Goal: Navigation & Orientation: Find specific page/section

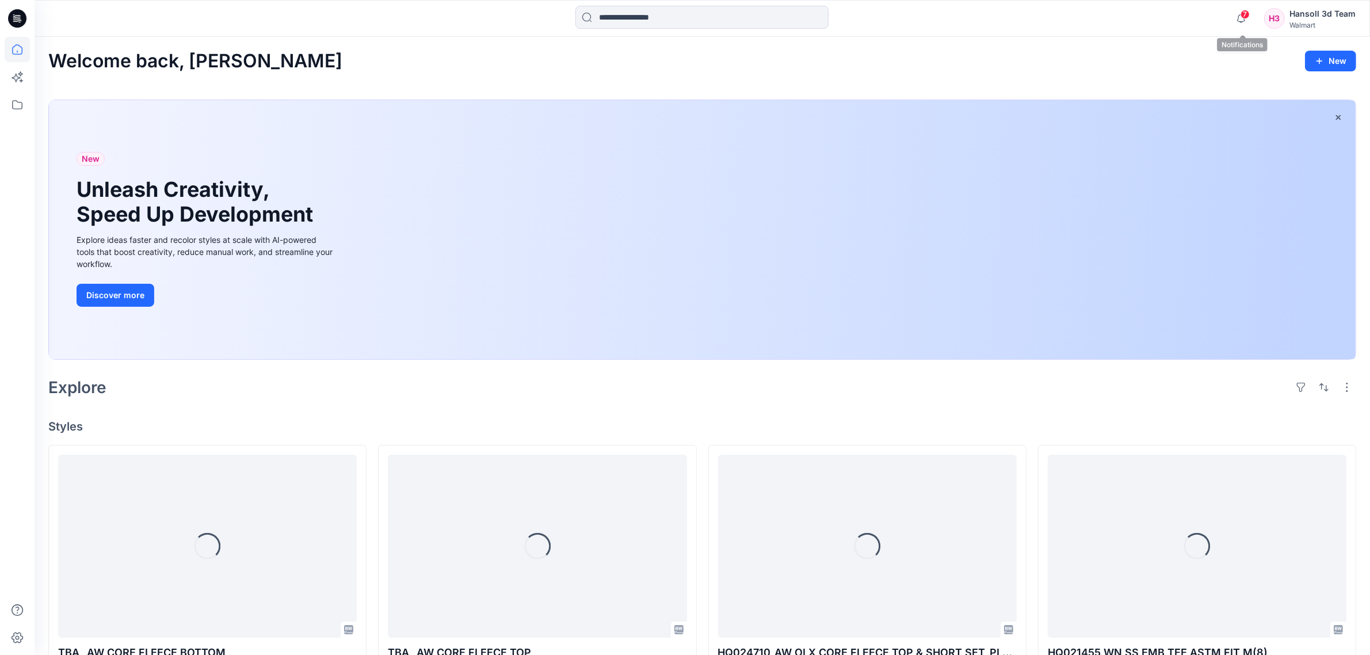
click at [1249, 18] on span "7" at bounding box center [1244, 14] width 9 height 9
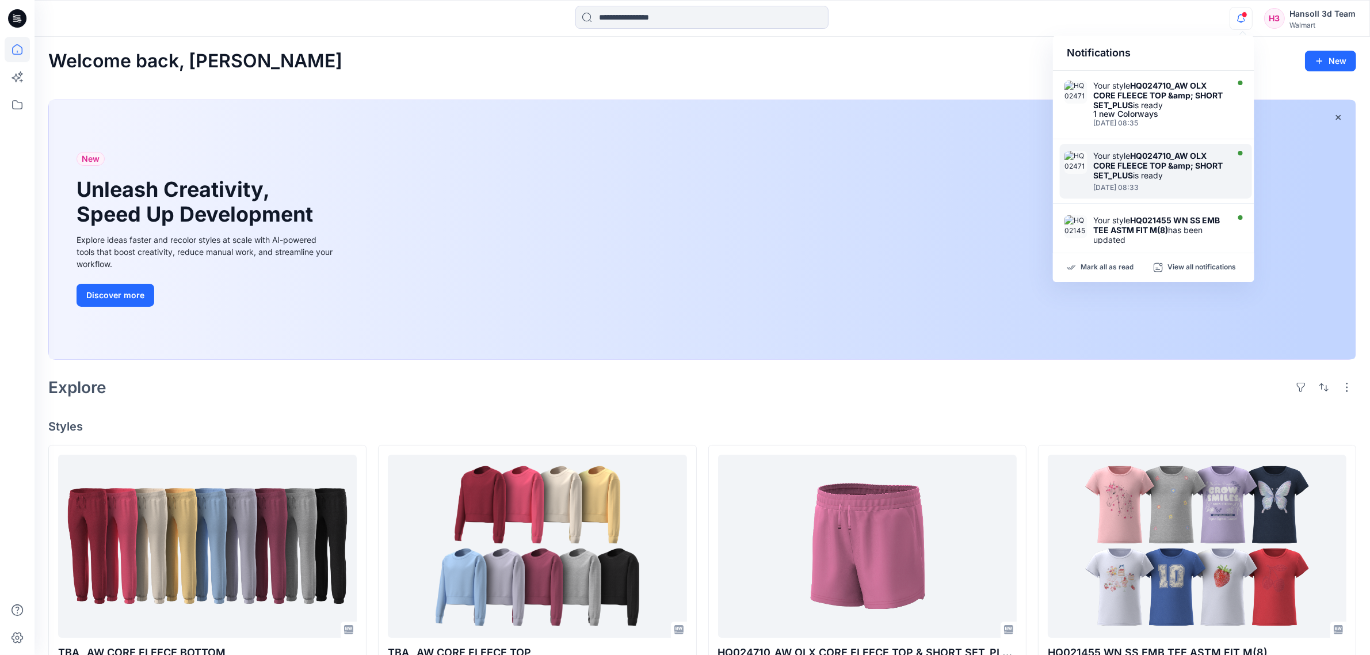
scroll to position [144, 0]
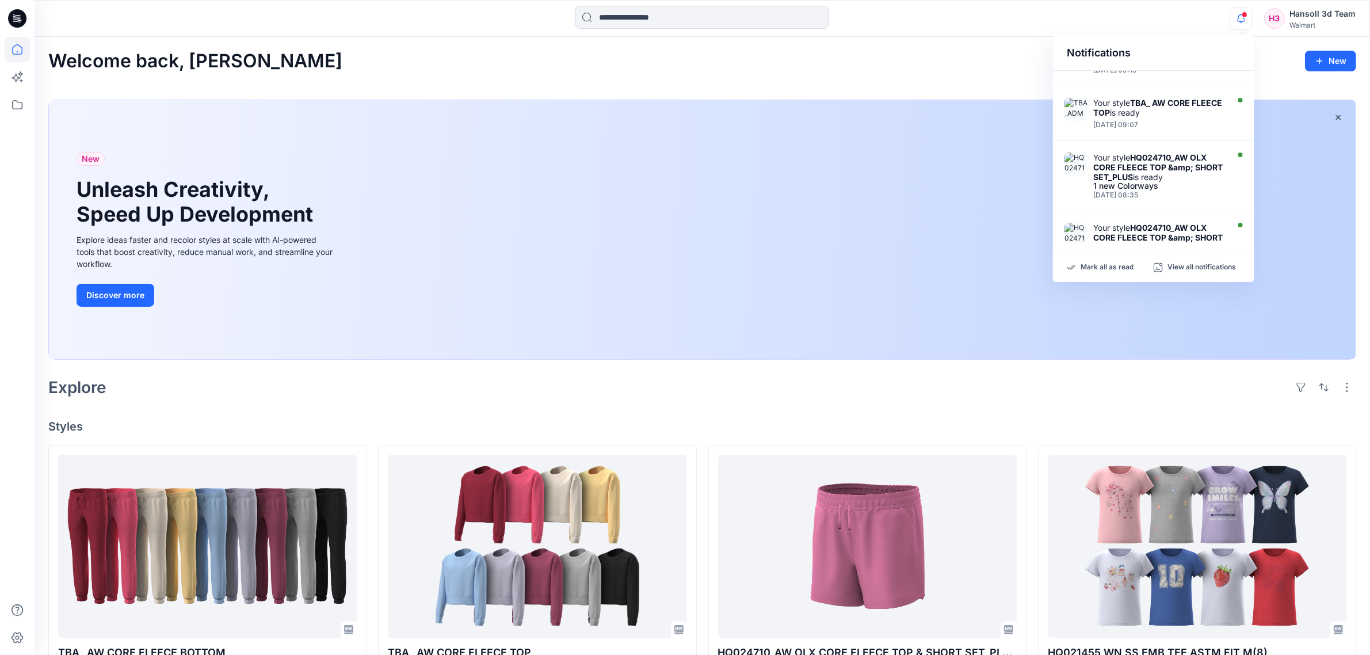
click at [886, 68] on div "Welcome back, [PERSON_NAME] New" at bounding box center [702, 61] width 1308 height 21
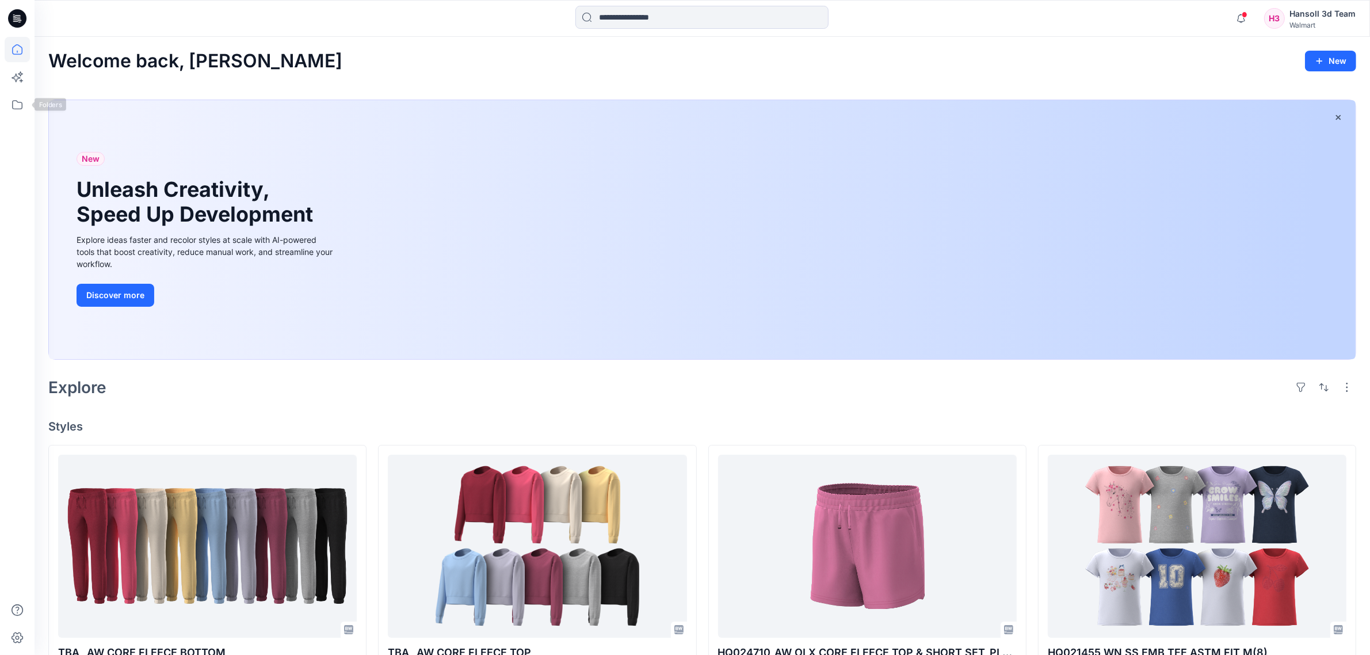
click at [16, 119] on div at bounding box center [17, 346] width 25 height 618
click at [14, 113] on icon at bounding box center [17, 104] width 25 height 25
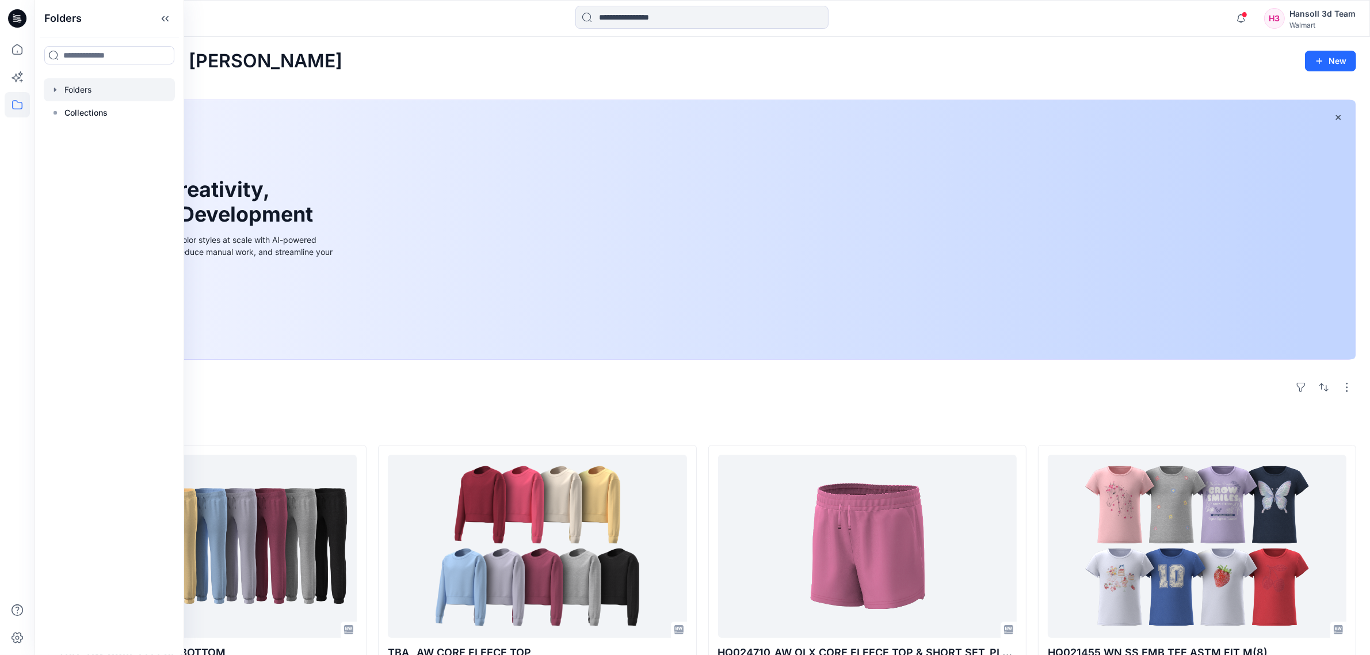
click at [79, 96] on div at bounding box center [109, 89] width 131 height 23
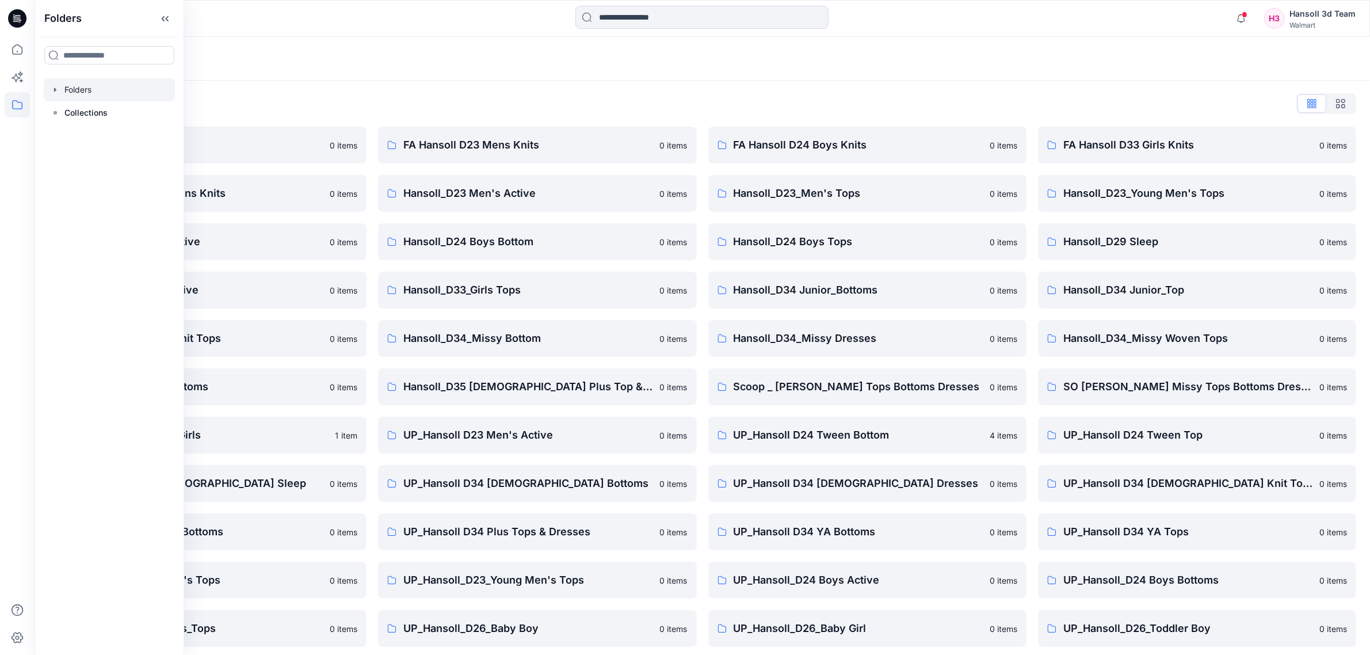
click at [441, 79] on div "Folders" at bounding box center [702, 59] width 1335 height 44
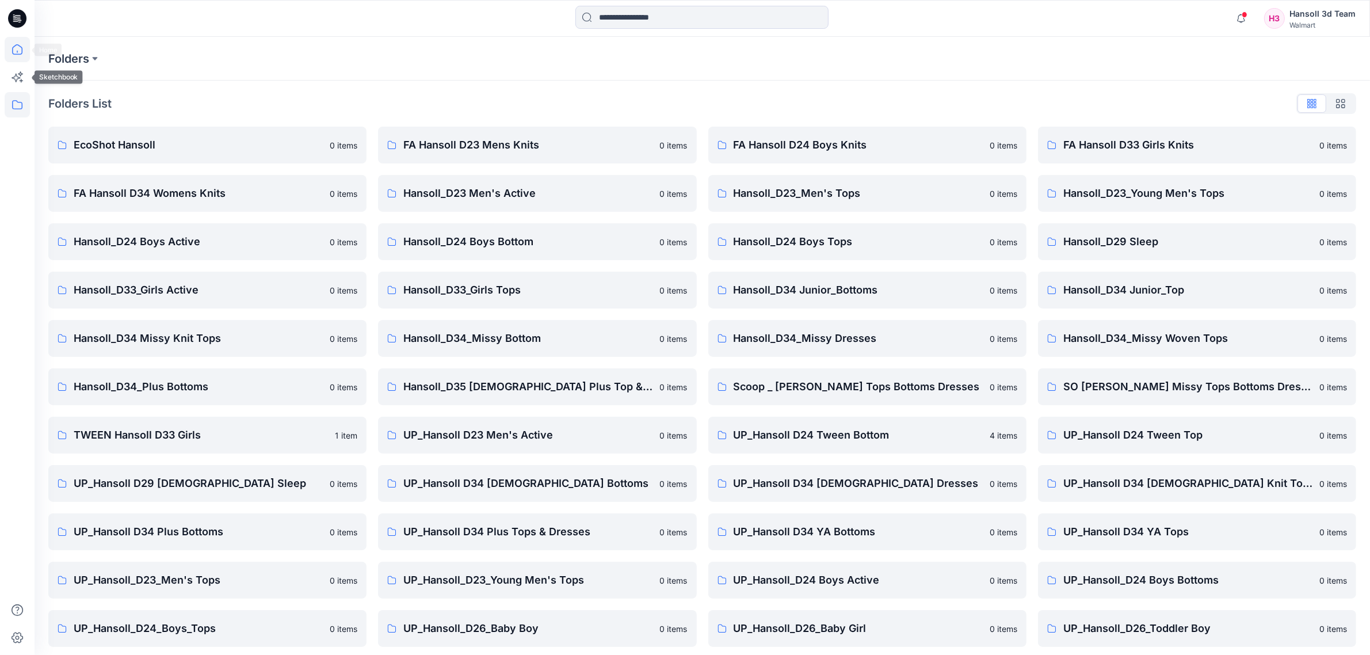
click at [17, 52] on icon at bounding box center [17, 52] width 1 height 2
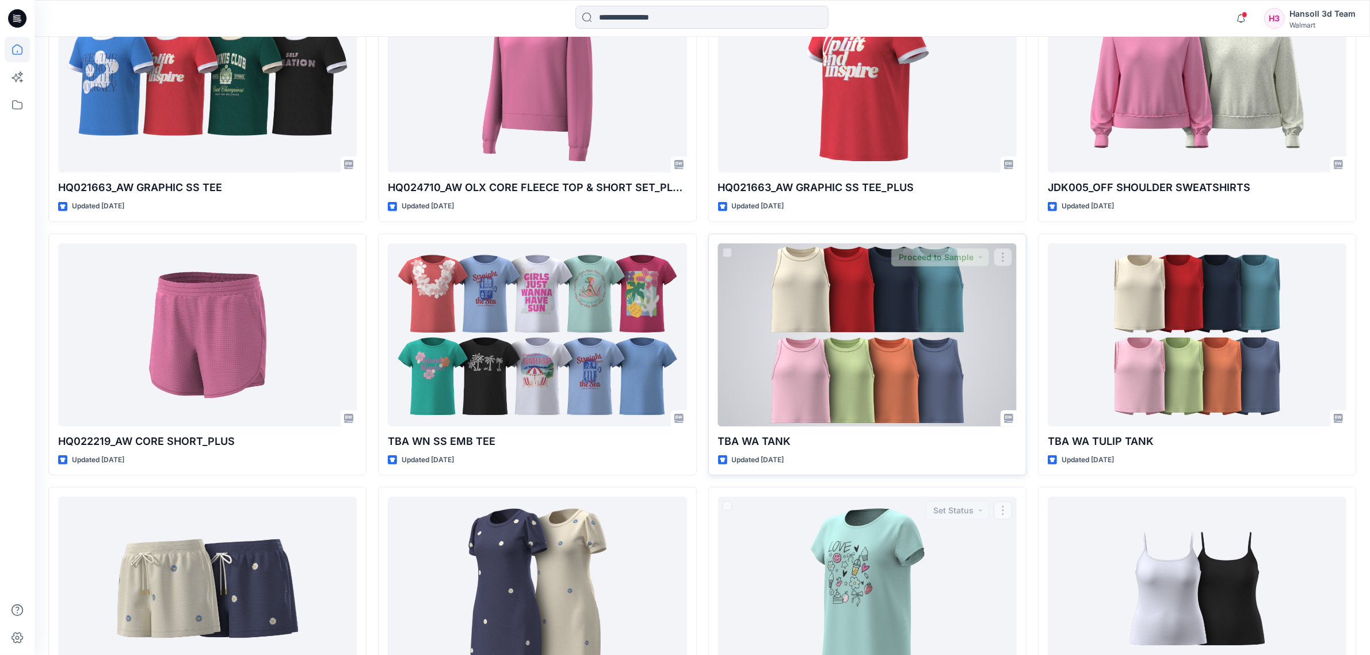
scroll to position [594, 0]
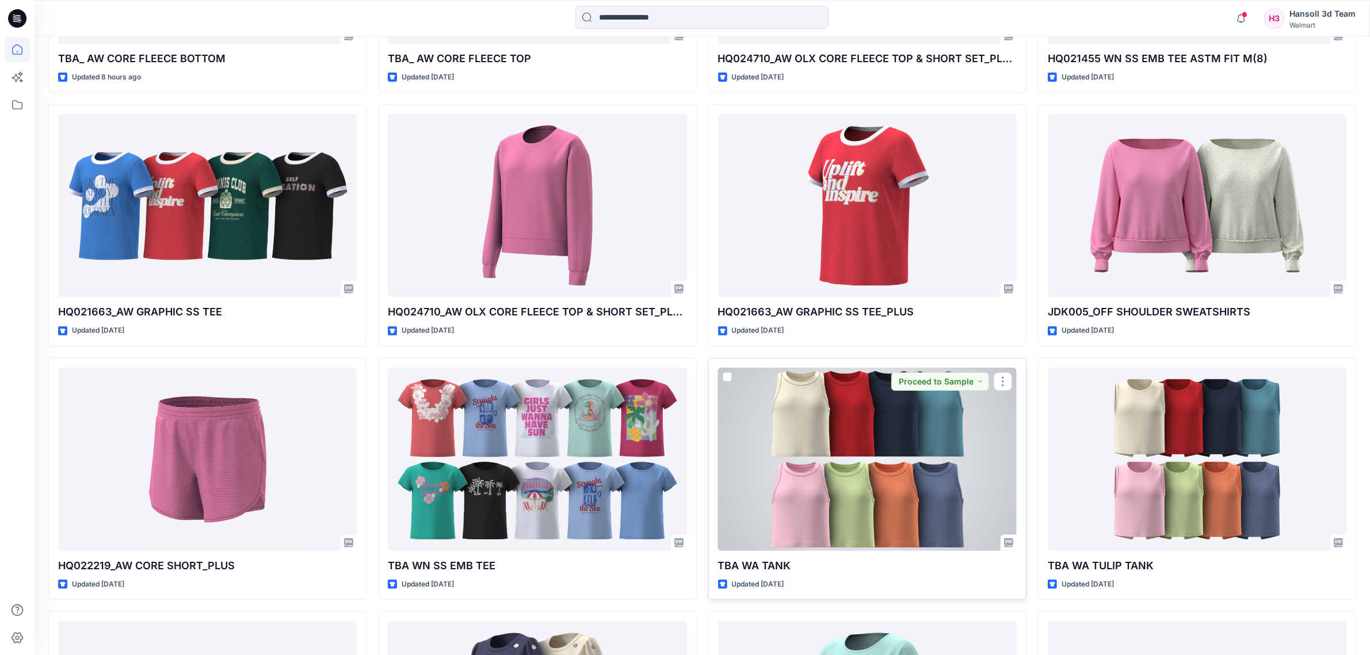
click at [917, 467] on div at bounding box center [867, 459] width 299 height 183
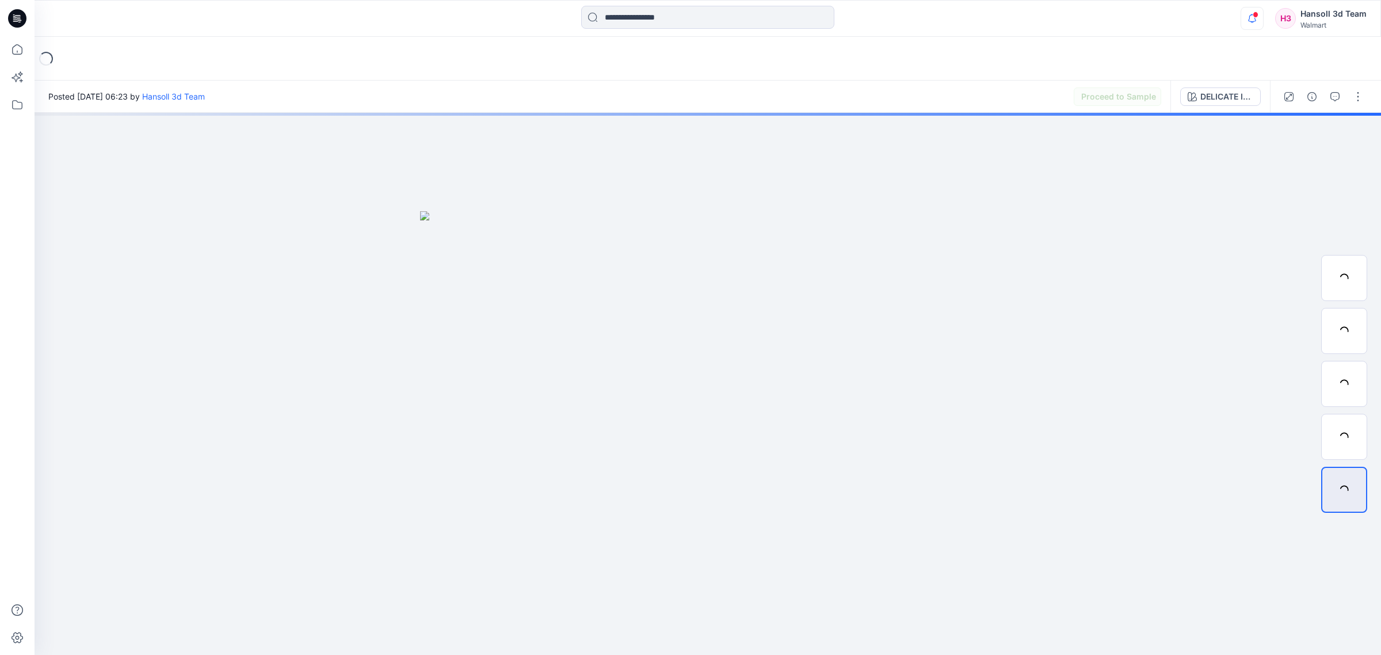
click at [1249, 18] on icon "button" at bounding box center [1252, 18] width 22 height 23
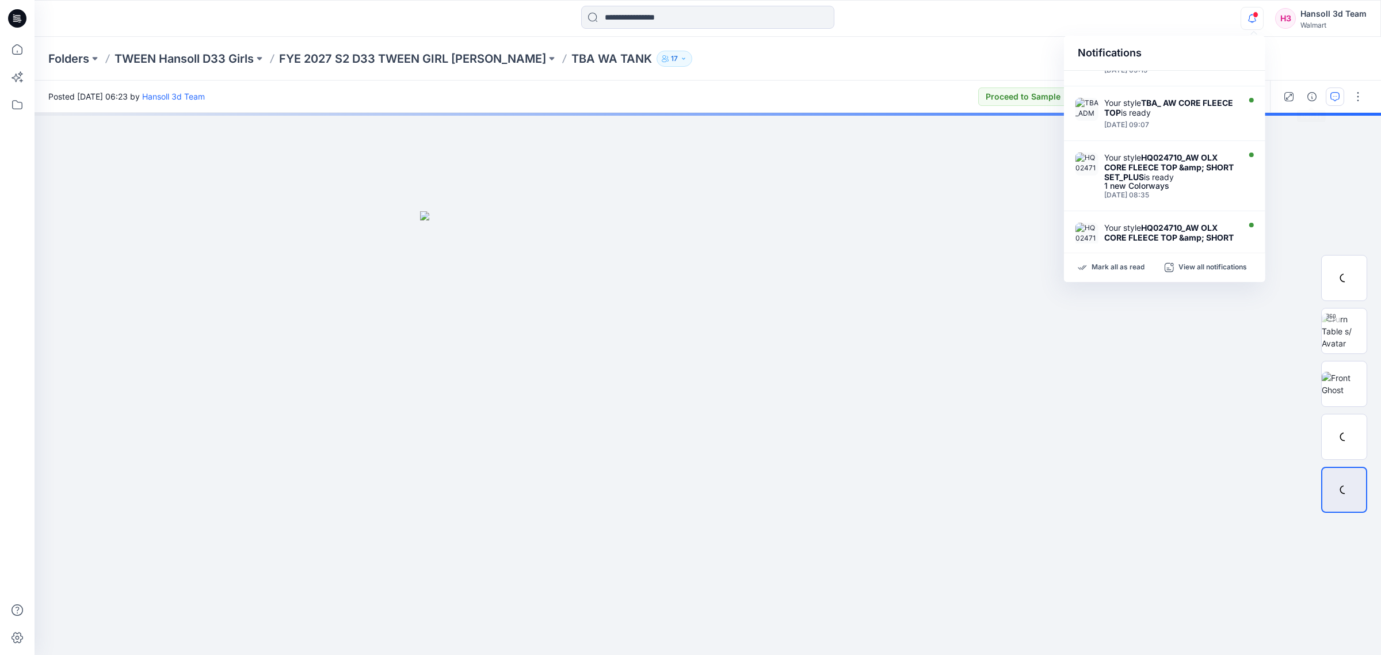
click at [1332, 62] on div "Folders TWEEN Hansoll D33 Girls FYE 2027 S2 D33 TWEEN GIRL [PERSON_NAME] TBA WA…" at bounding box center [708, 59] width 1346 height 44
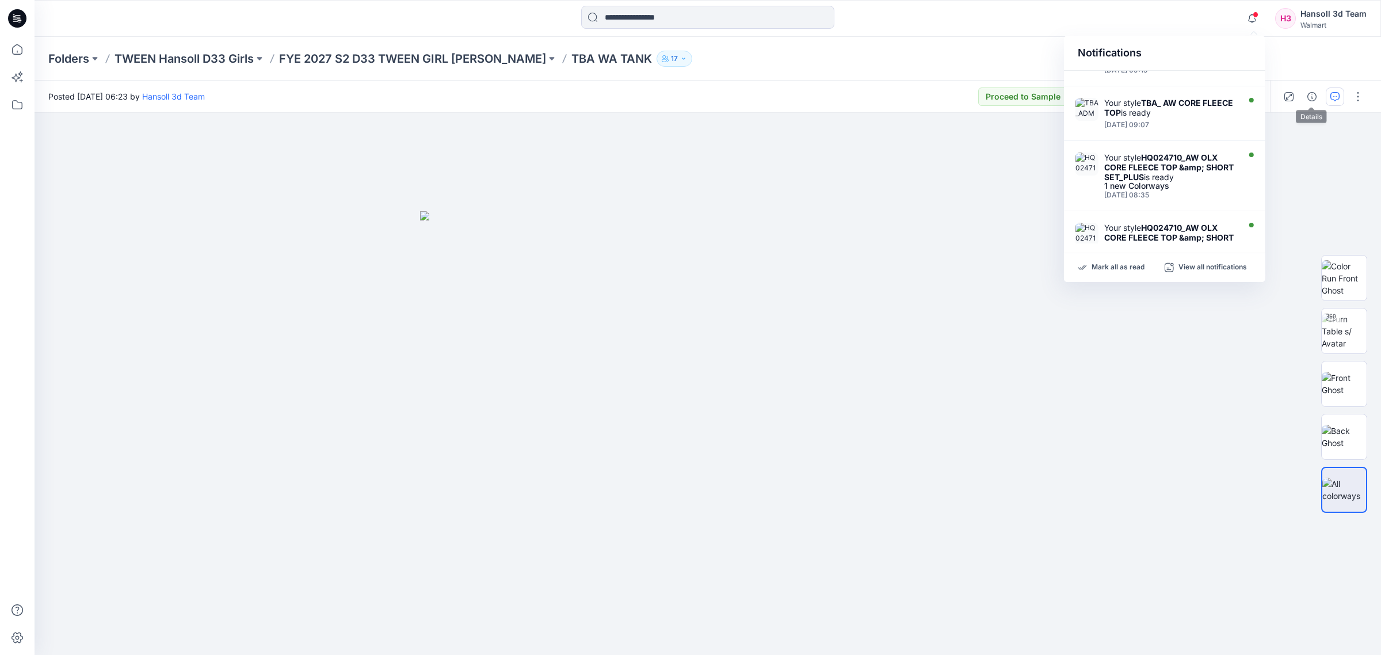
click at [1337, 98] on icon "button" at bounding box center [1334, 96] width 9 height 9
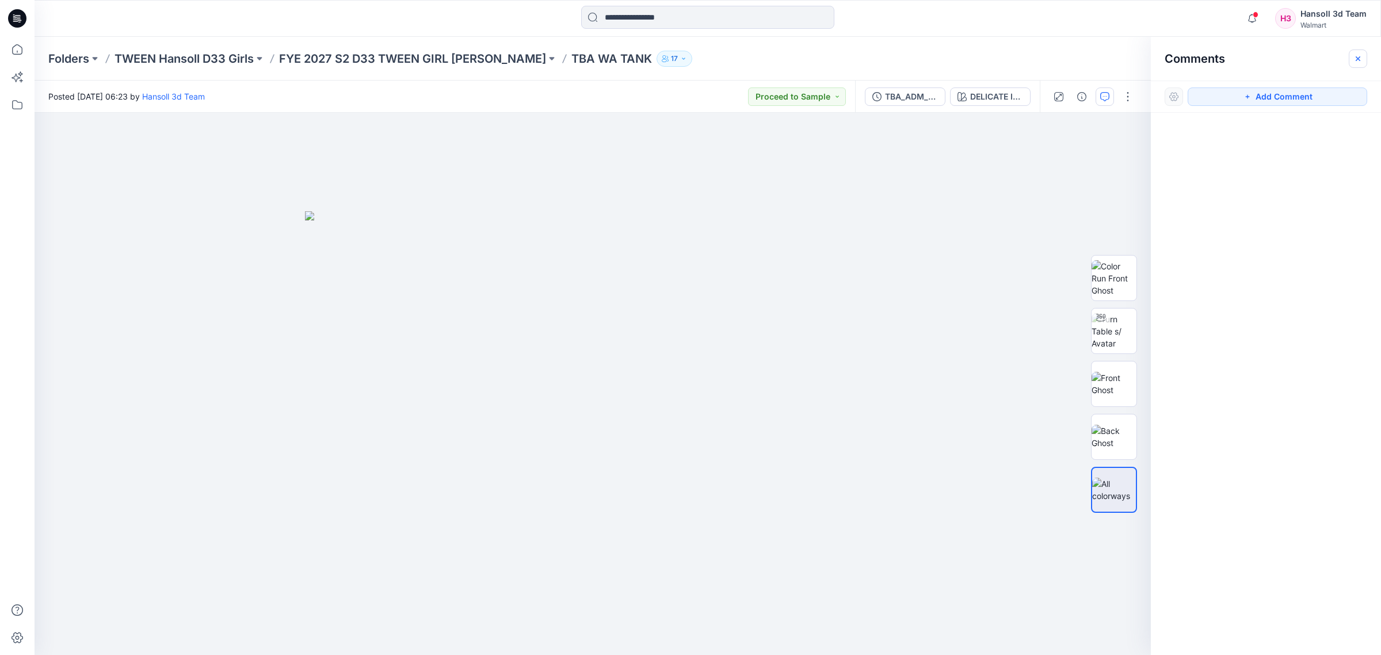
click at [1358, 64] on button "button" at bounding box center [1358, 58] width 18 height 18
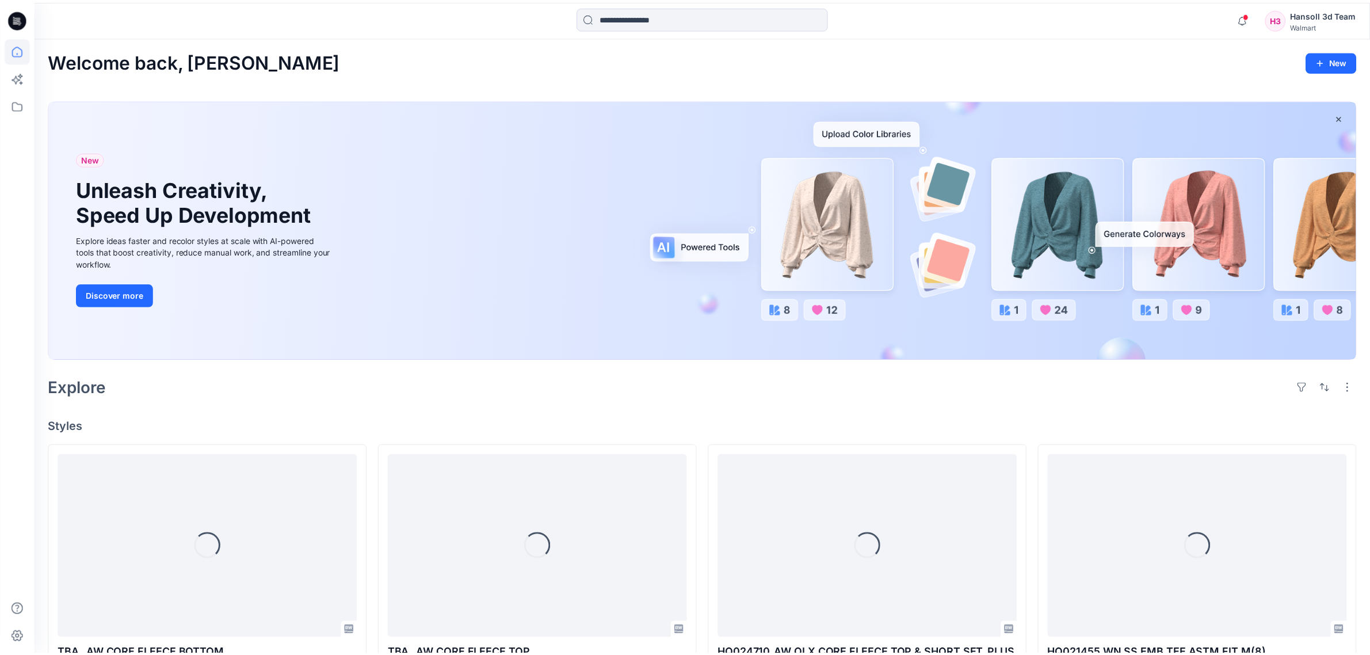
scroll to position [594, 0]
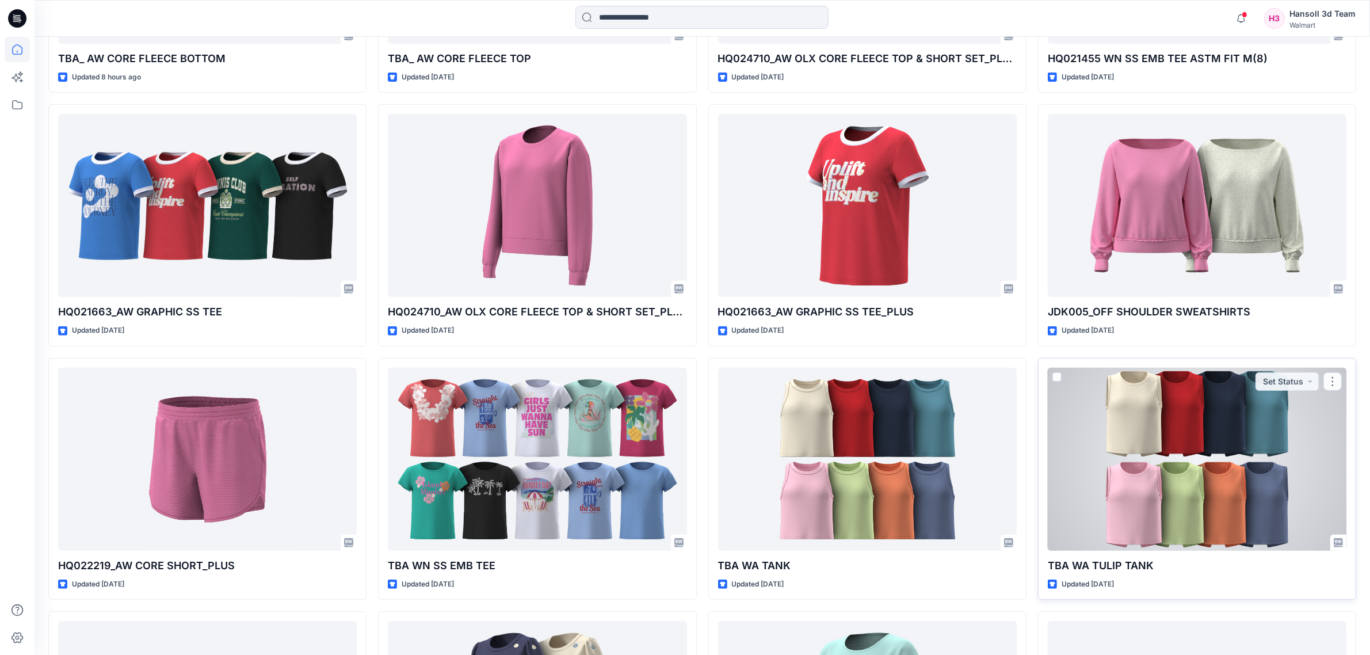
click at [1224, 507] on div at bounding box center [1197, 459] width 299 height 183
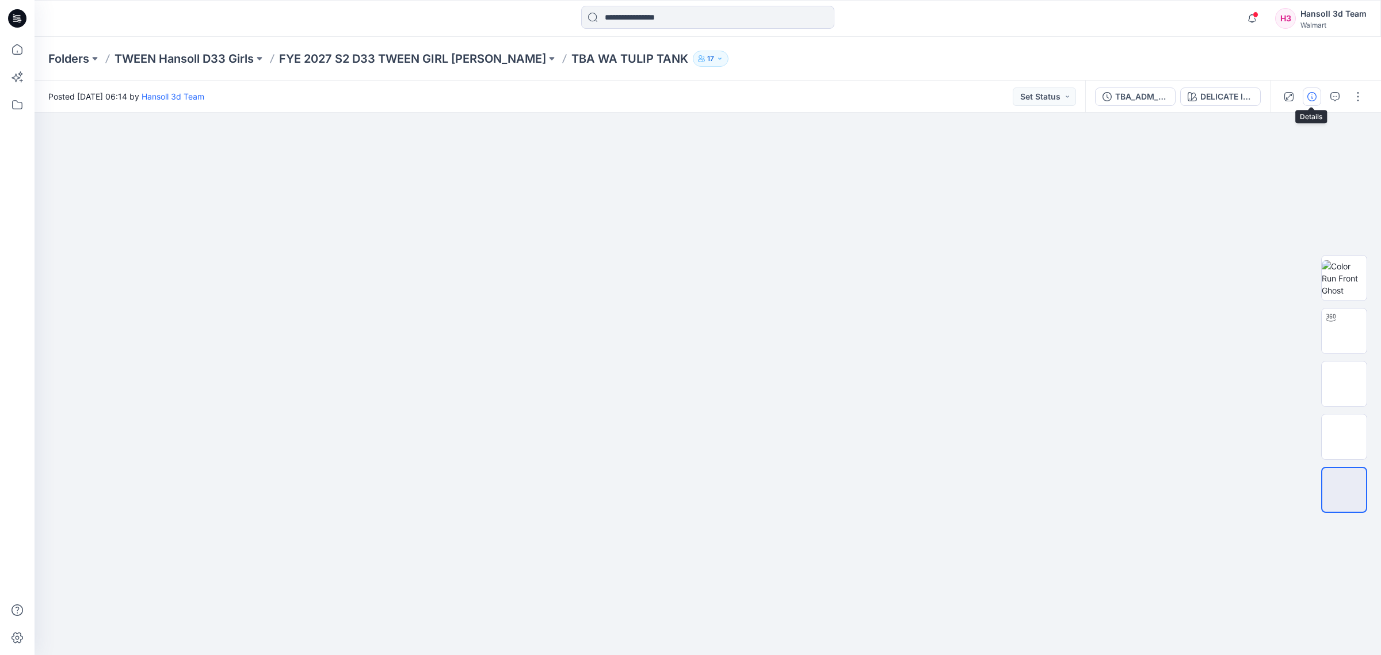
drag, startPoint x: 1318, startPoint y: 90, endPoint x: 1327, endPoint y: 95, distance: 9.8
click at [1319, 91] on button "button" at bounding box center [1312, 96] width 18 height 18
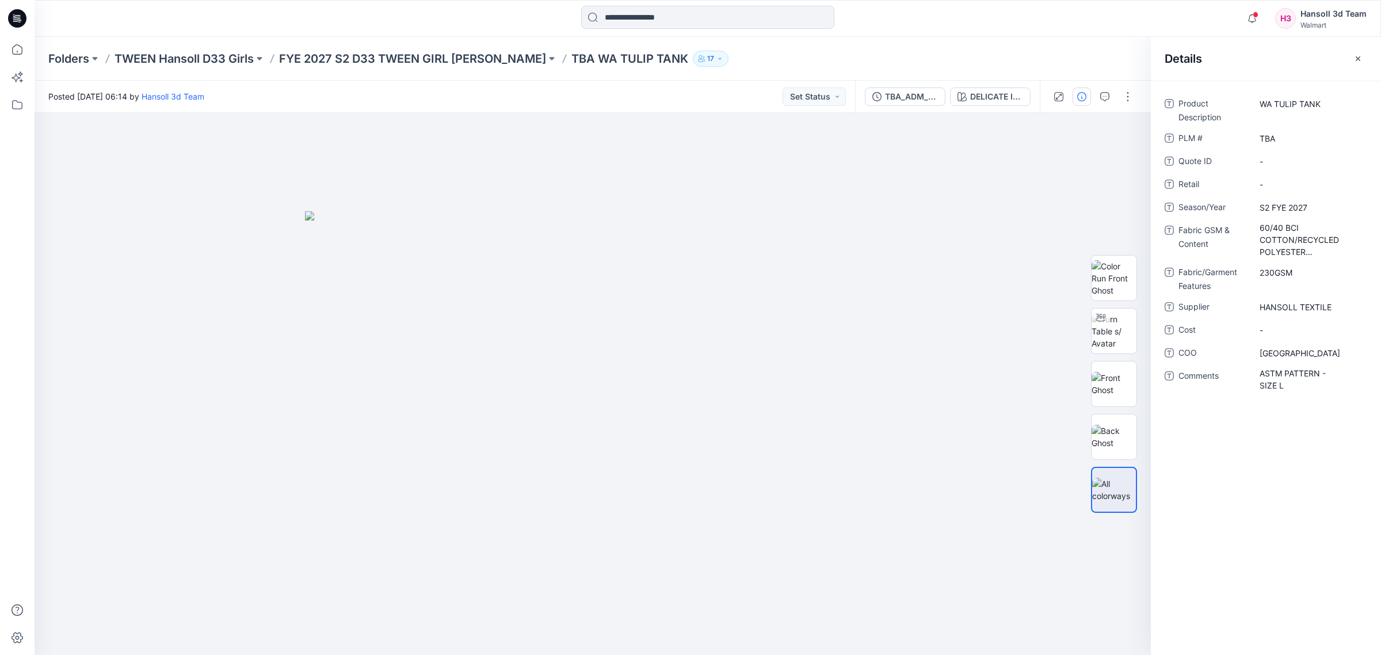
click at [1327, 95] on div "WA TULIP TANK" at bounding box center [1309, 103] width 115 height 18
click at [1349, 55] on button "button" at bounding box center [1358, 58] width 18 height 18
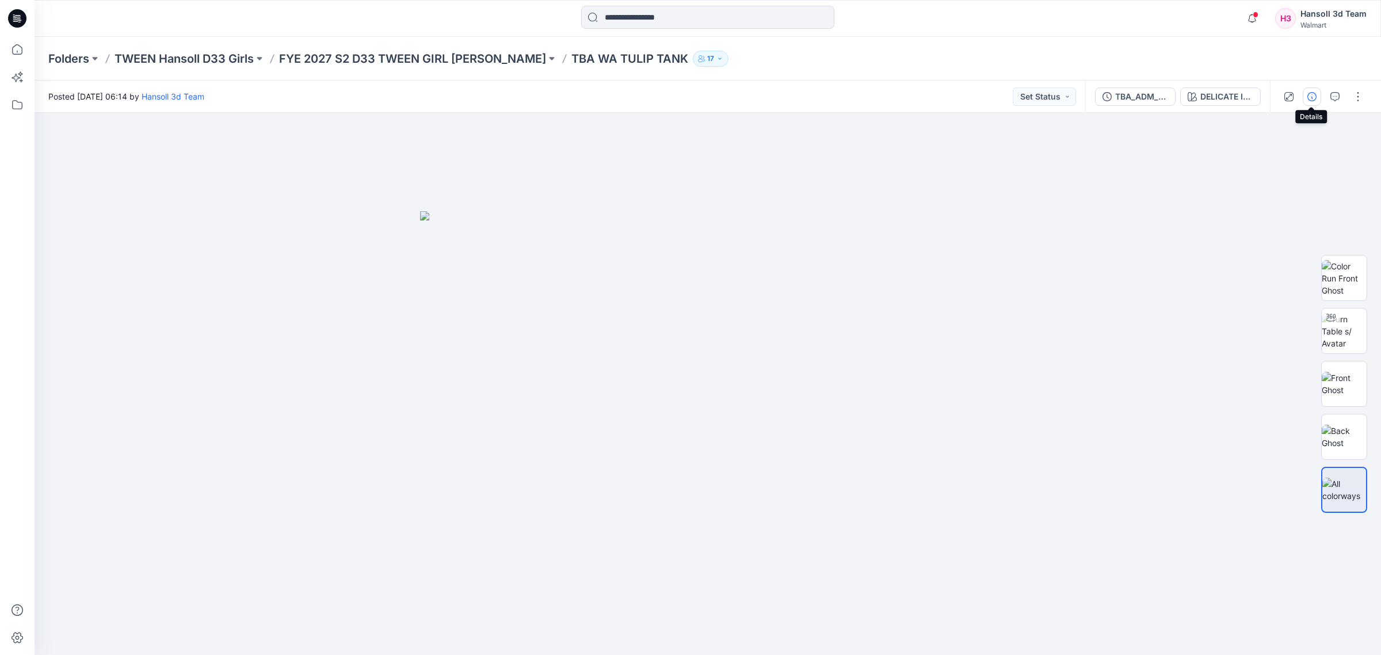
click at [1319, 96] on button "button" at bounding box center [1312, 96] width 18 height 18
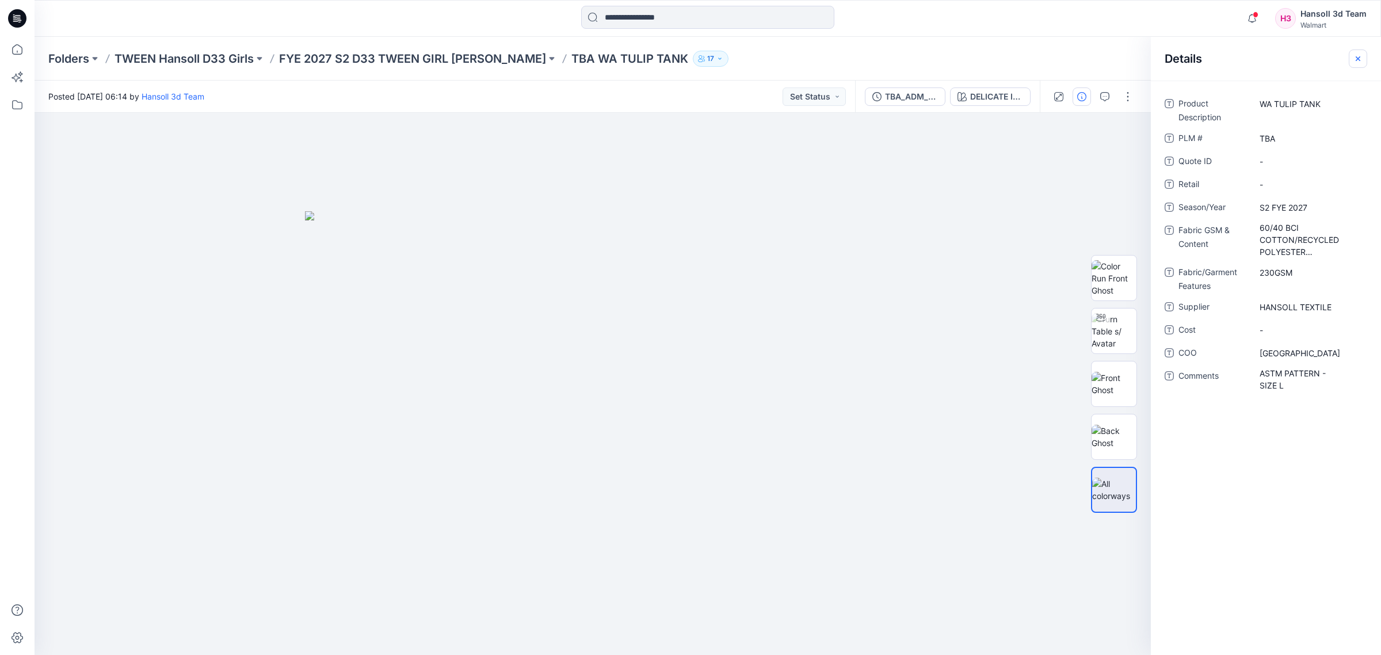
click at [1359, 61] on icon "button" at bounding box center [1357, 58] width 9 height 9
